Goal: Use online tool/utility: Utilize a website feature to perform a specific function

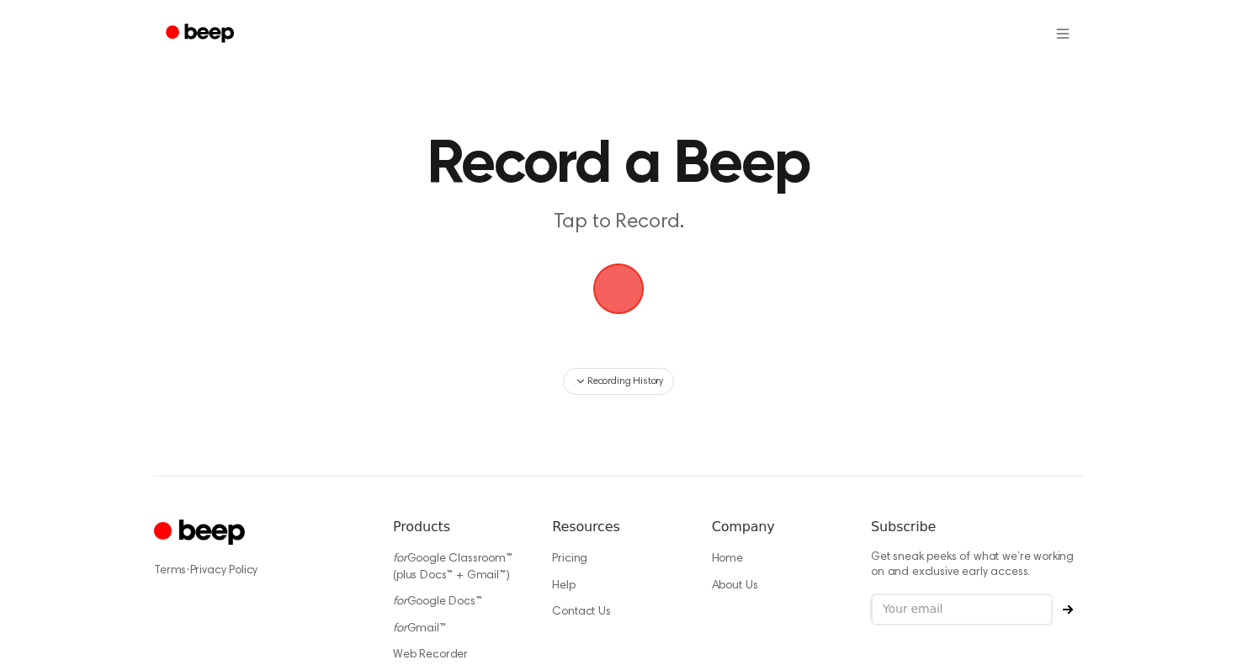
click at [629, 283] on span "button" at bounding box center [619, 289] width 55 height 55
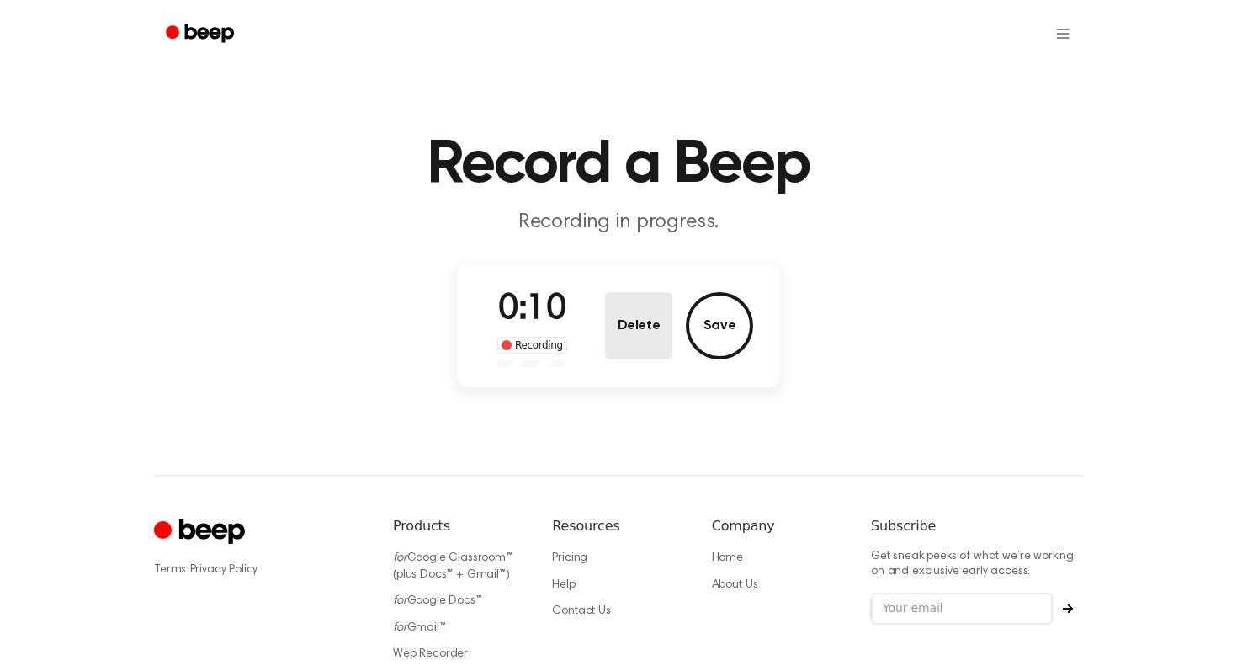
click at [650, 335] on button "Delete" at bounding box center [638, 325] width 67 height 67
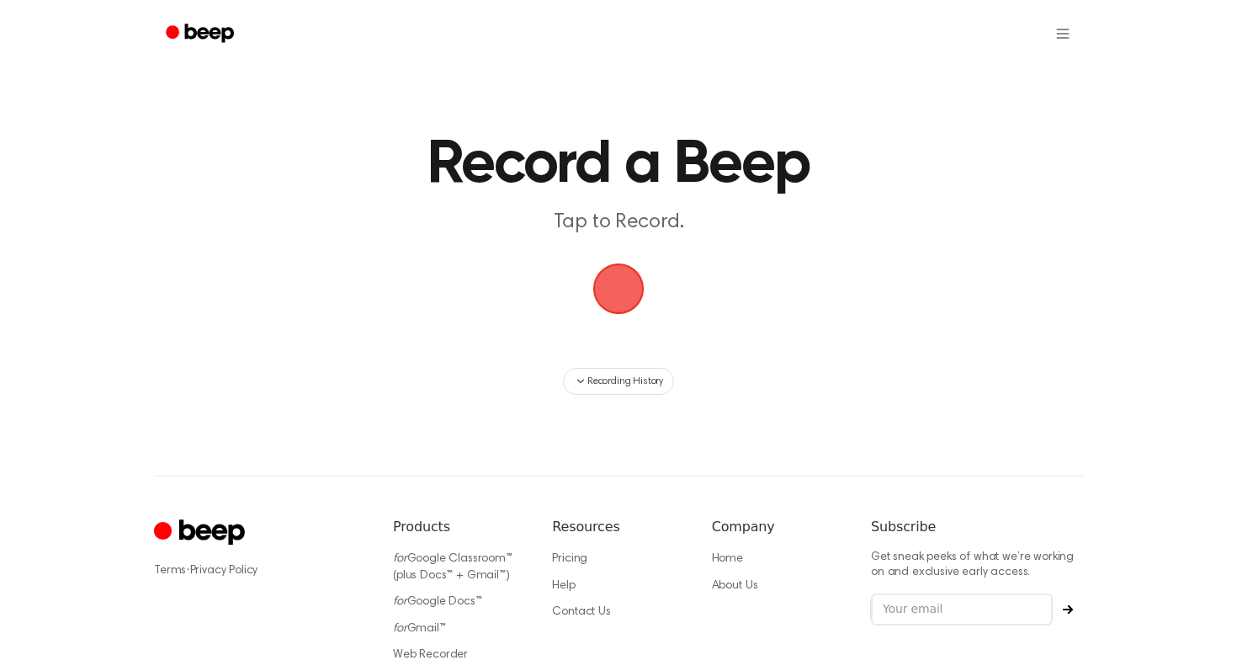
click at [607, 293] on span "button" at bounding box center [618, 289] width 74 height 74
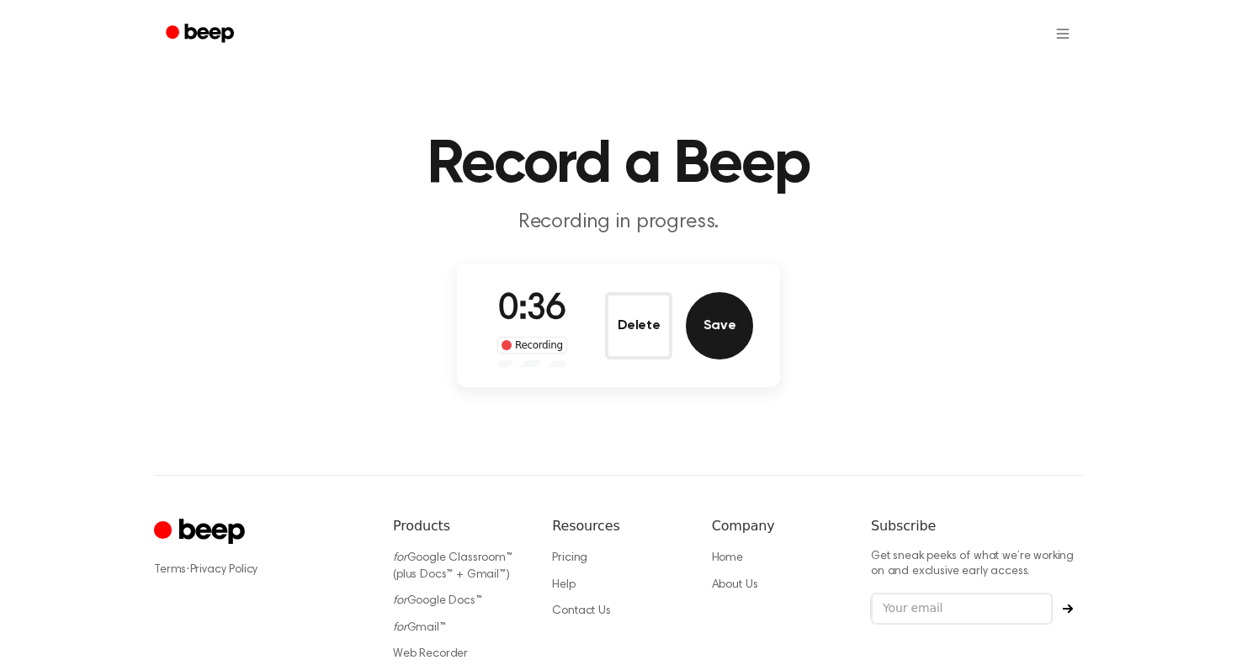
click at [726, 314] on button "Save" at bounding box center [719, 325] width 67 height 67
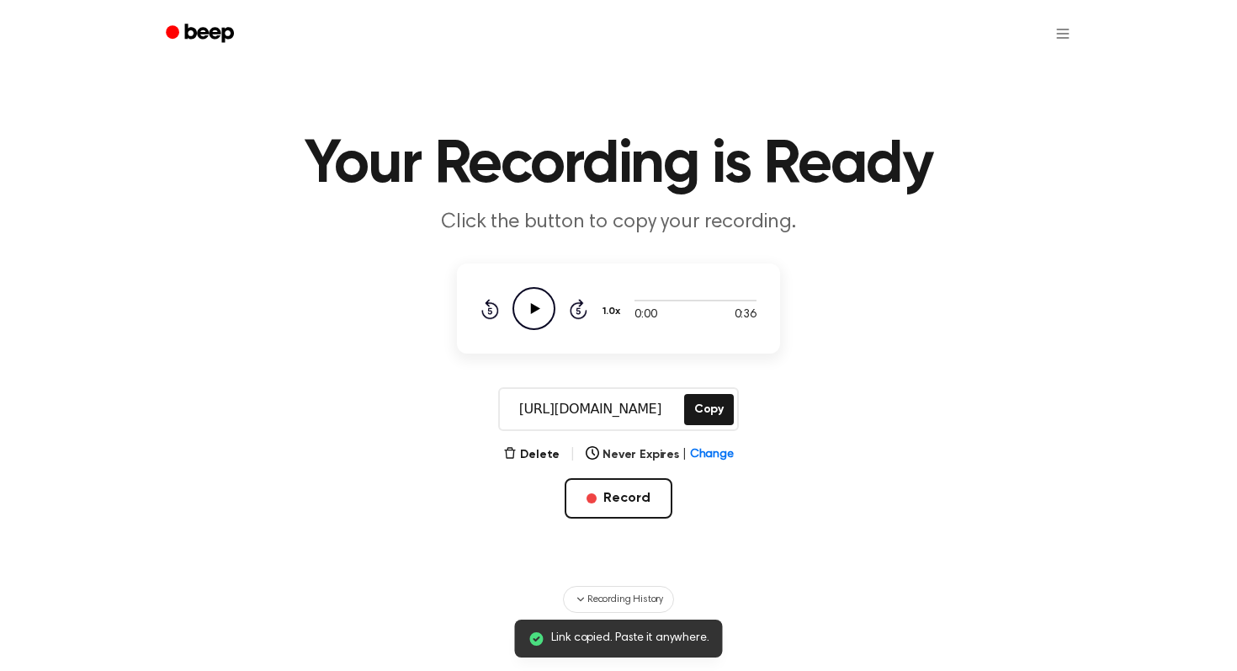
click at [707, 380] on main "Link copied. Paste it anywhere. Your Recording is Ready Click the button to cop…" at bounding box center [618, 306] width 1237 height 613
click at [712, 406] on button "Copy" at bounding box center [709, 409] width 50 height 31
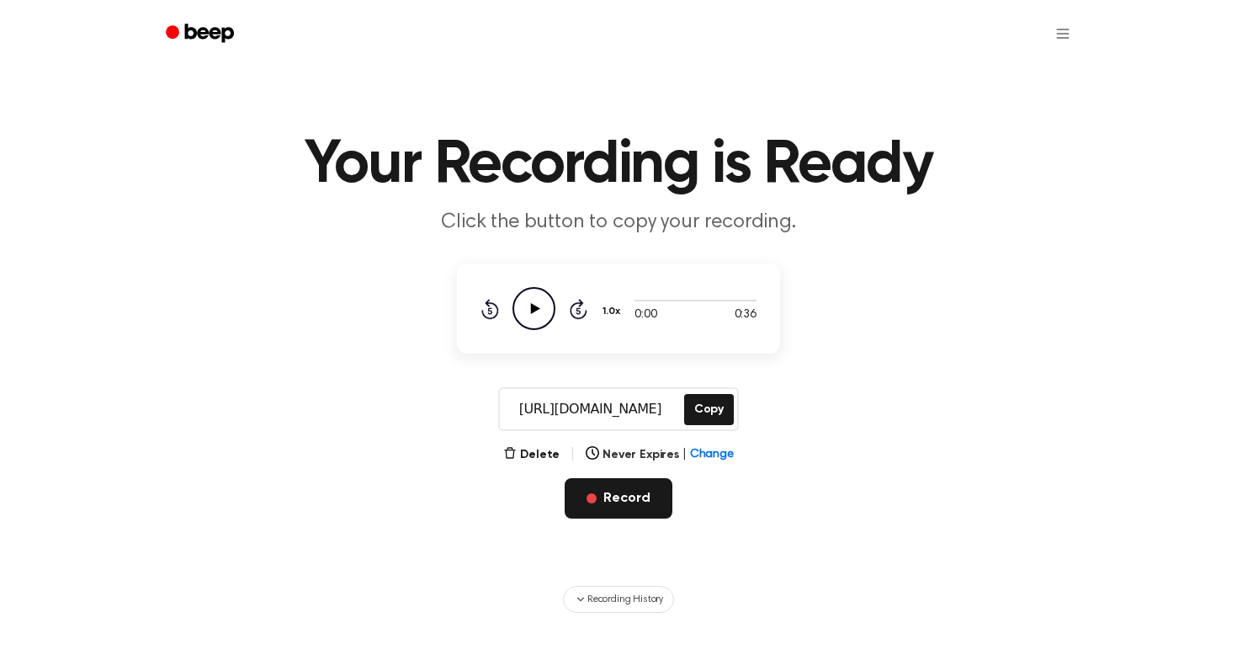
click at [615, 487] on button "Record" at bounding box center [618, 498] width 107 height 40
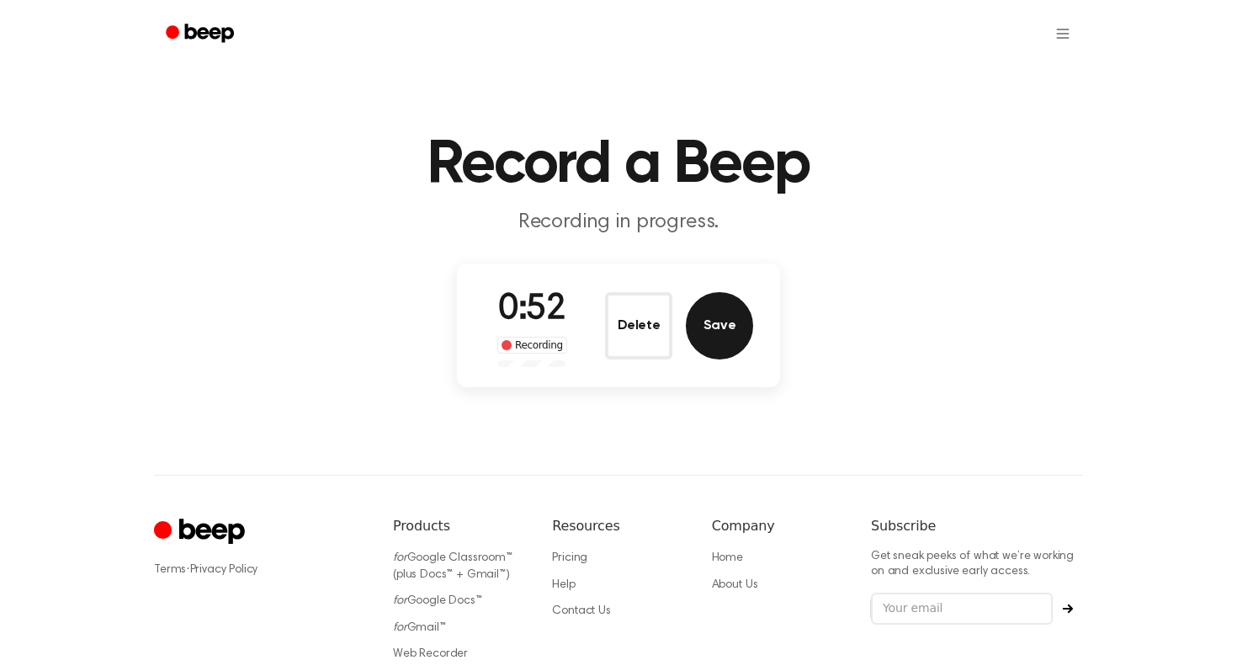
click at [722, 344] on button "Save" at bounding box center [719, 325] width 67 height 67
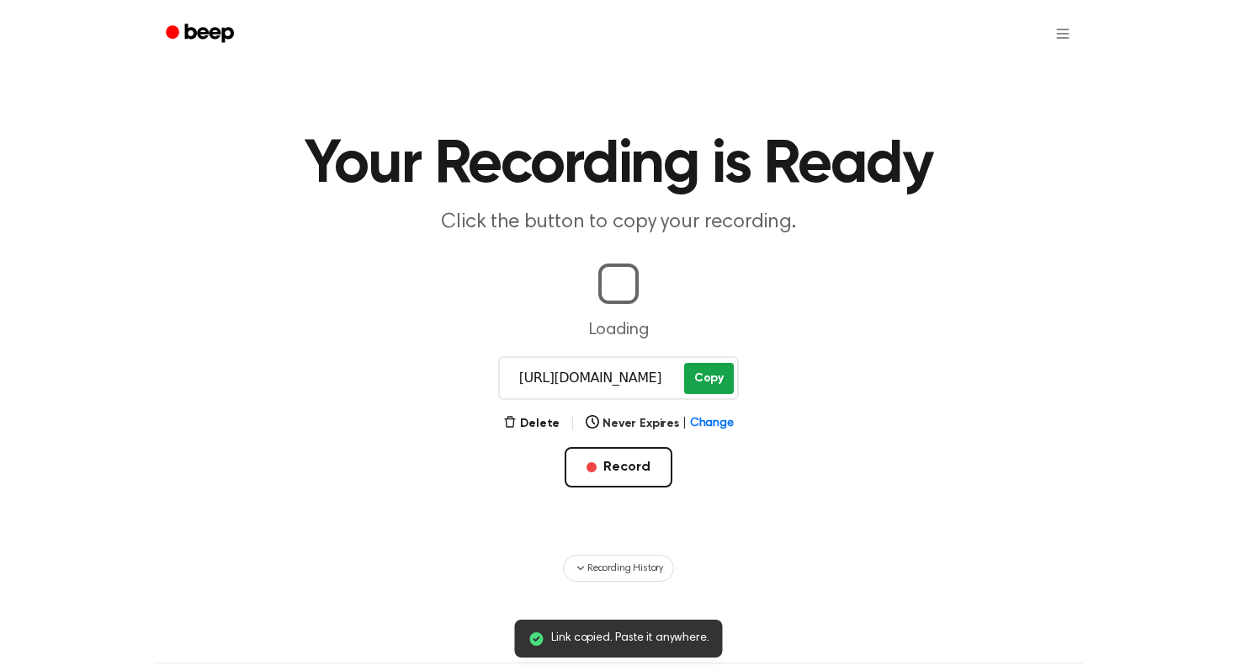
click at [717, 384] on button "Copy" at bounding box center [709, 378] width 50 height 31
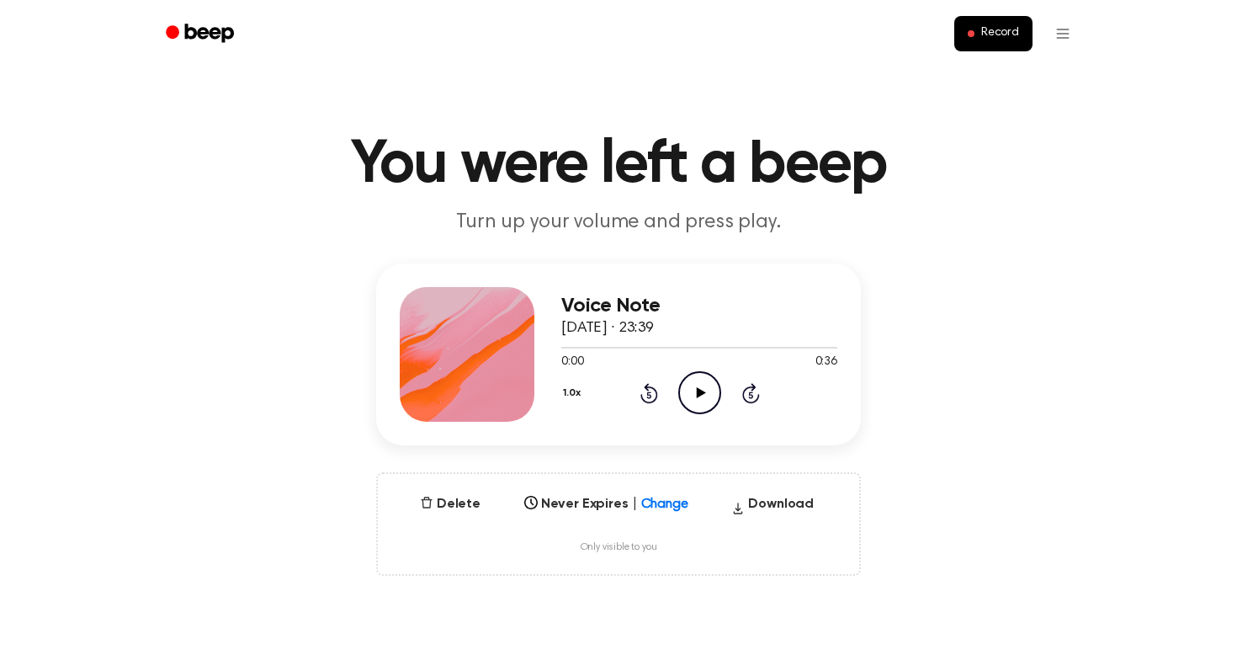
click at [685, 397] on icon "Play Audio" at bounding box center [699, 392] width 43 height 43
